Goal: Navigation & Orientation: Find specific page/section

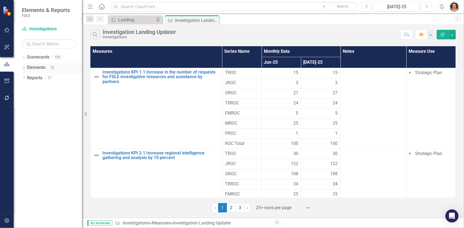
click at [24, 67] on icon "Dropdown" at bounding box center [24, 68] width 4 height 3
click at [25, 58] on icon "Dropdown" at bounding box center [24, 57] width 4 height 3
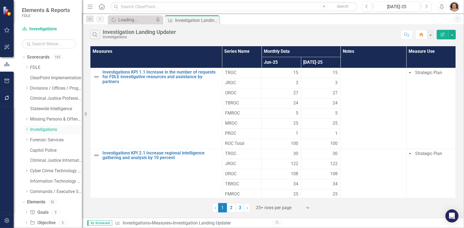
click at [26, 128] on icon at bounding box center [26, 129] width 1 height 3
click at [38, 137] on link "Regional Operations Centers" at bounding box center [58, 140] width 46 height 6
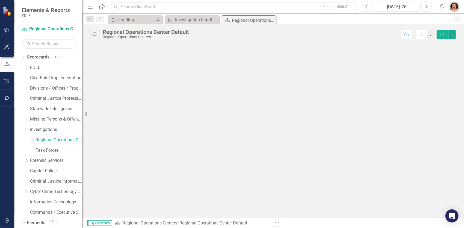
click at [31, 140] on icon "Dropdown" at bounding box center [32, 139] width 4 height 3
click at [44, 201] on link "TBROC" at bounding box center [61, 202] width 41 height 6
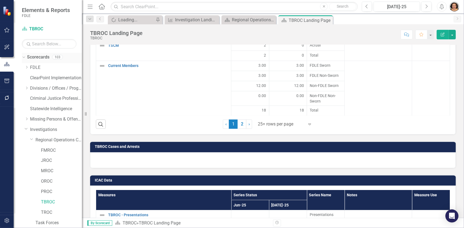
click at [31, 55] on link "Scorecards" at bounding box center [38, 57] width 22 height 6
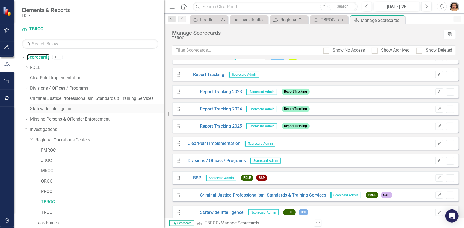
drag, startPoint x: 82, startPoint y: 89, endPoint x: 54, endPoint y: 111, distance: 35.7
click at [269, 78] on div "Elements & Reports FDLE Scorecard TBROC Search Dropdown Scorecards 103 Dropdown…" at bounding box center [232, 114] width 464 height 228
click at [27, 66] on icon at bounding box center [26, 67] width 1 height 3
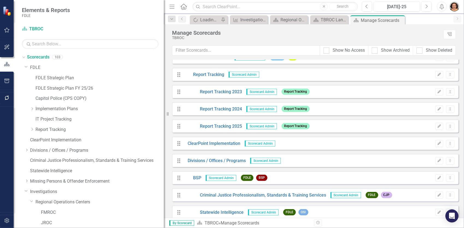
click at [23, 152] on div "Dropdown Scorecards 103 Dropdown FDLE FDLE Strategic Plan FDLE Strategic Plan F…" at bounding box center [93, 203] width 142 height 300
click at [26, 148] on icon "Dropdown" at bounding box center [27, 149] width 4 height 3
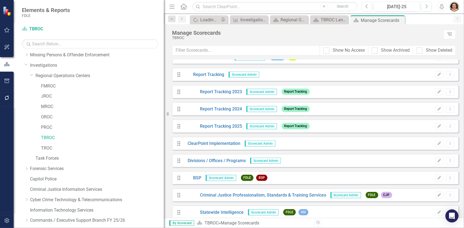
scroll to position [207, 0]
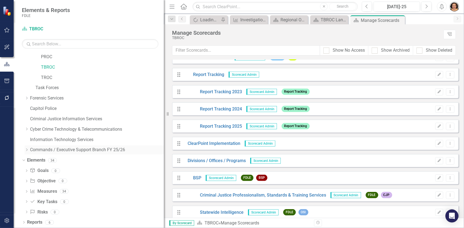
click at [26, 150] on icon "Dropdown" at bounding box center [27, 149] width 4 height 3
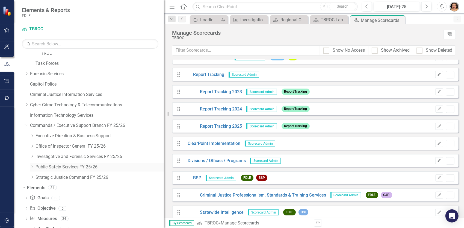
scroll to position [259, 0]
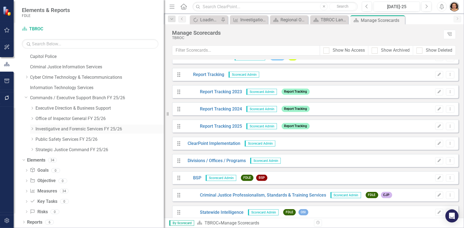
click at [34, 126] on div "Dropdown Investigative and Forensic Services FY 25/26" at bounding box center [97, 129] width 134 height 9
click at [32, 129] on icon "Dropdown" at bounding box center [32, 128] width 4 height 3
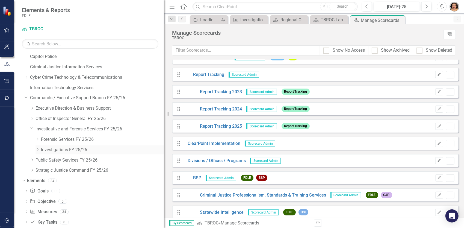
click at [38, 150] on icon "Dropdown" at bounding box center [37, 149] width 4 height 3
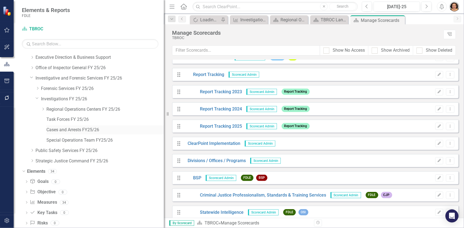
scroll to position [313, 0]
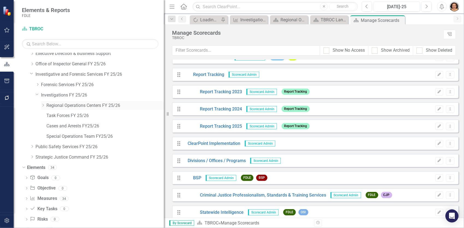
click at [44, 105] on icon "Dropdown" at bounding box center [43, 104] width 4 height 3
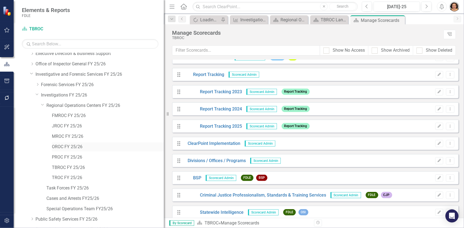
scroll to position [341, 0]
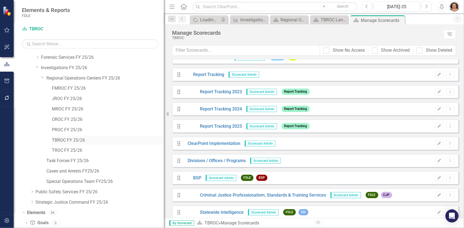
click at [59, 140] on link "TBROC FY 25/26" at bounding box center [108, 140] width 112 height 6
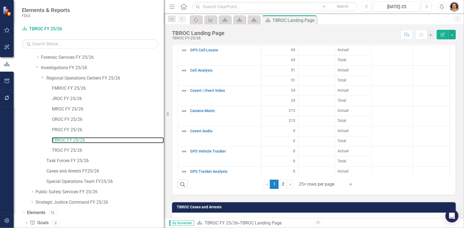
scroll to position [745, 0]
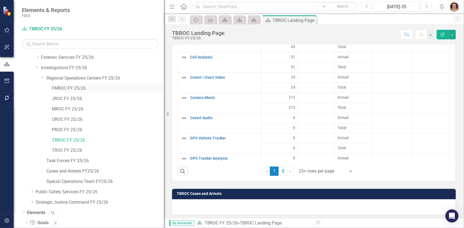
click at [63, 88] on link "FMROC FY 25/26" at bounding box center [108, 88] width 112 height 6
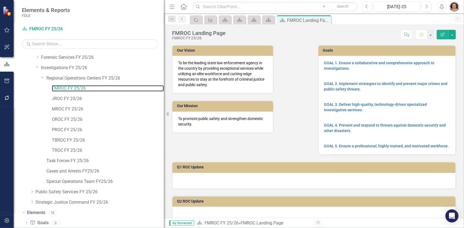
scroll to position [745, 0]
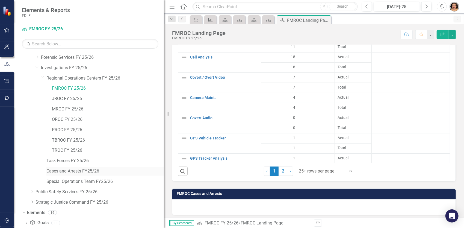
click at [54, 170] on link "Cases and Arrests FY25/26" at bounding box center [104, 171] width 117 height 6
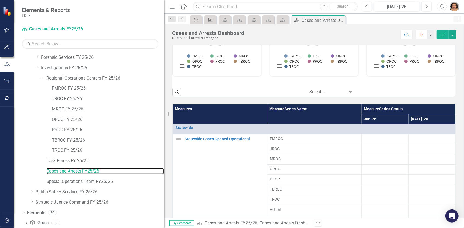
scroll to position [382, 0]
